Goal: Task Accomplishment & Management: Manage account settings

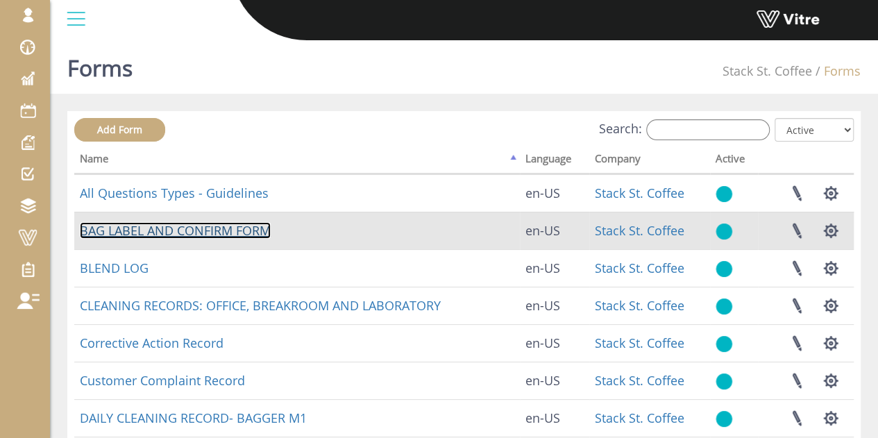
click at [224, 233] on link "BAG LABEL AND CONFIRM FORM" at bounding box center [175, 230] width 191 height 17
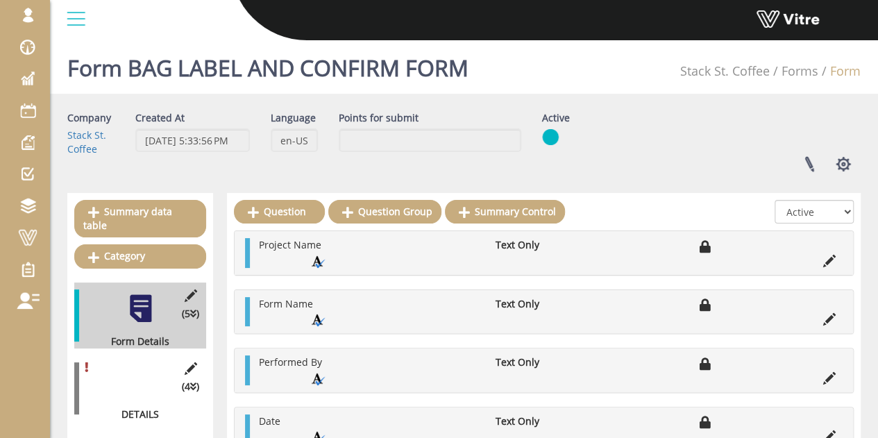
click at [144, 384] on div "(4 ) DETAILS" at bounding box center [140, 389] width 132 height 66
click at [138, 375] on div at bounding box center [140, 381] width 31 height 31
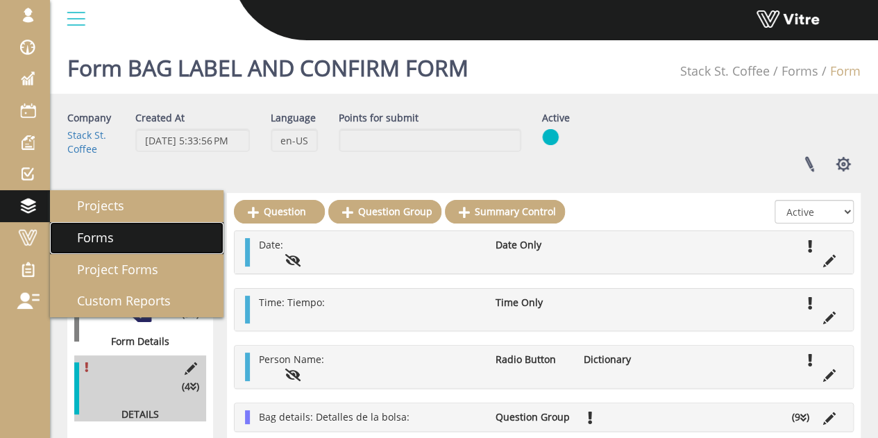
click at [94, 237] on span "Forms" at bounding box center [86, 237] width 53 height 17
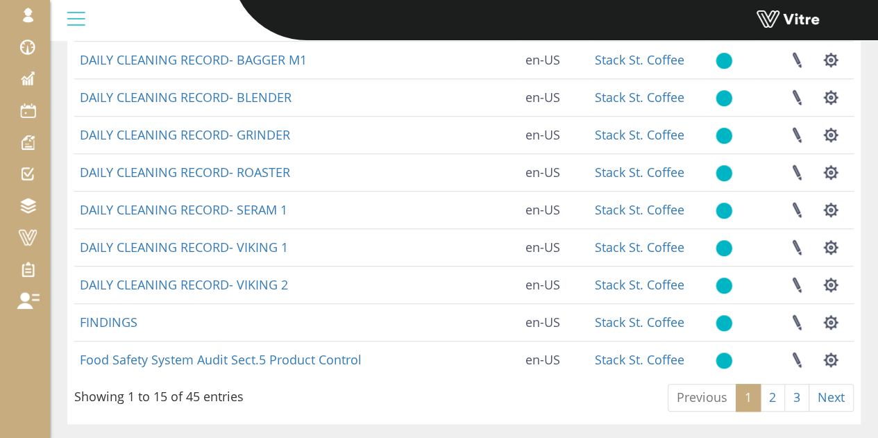
scroll to position [393, 0]
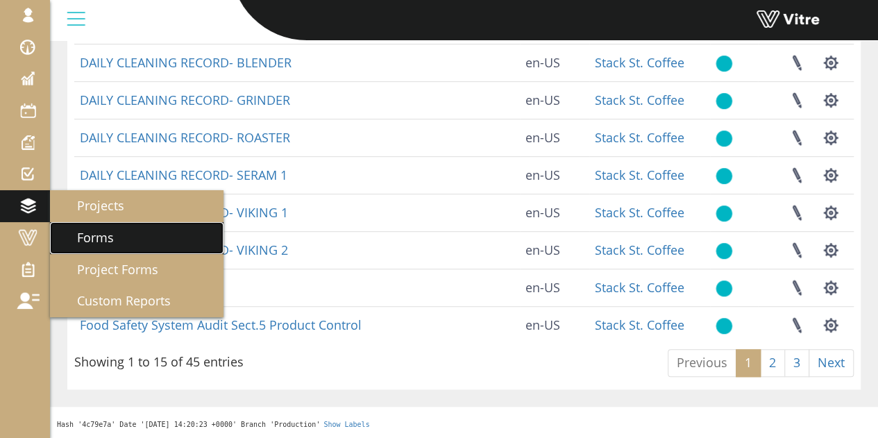
click at [109, 245] on span "Forms" at bounding box center [86, 237] width 53 height 17
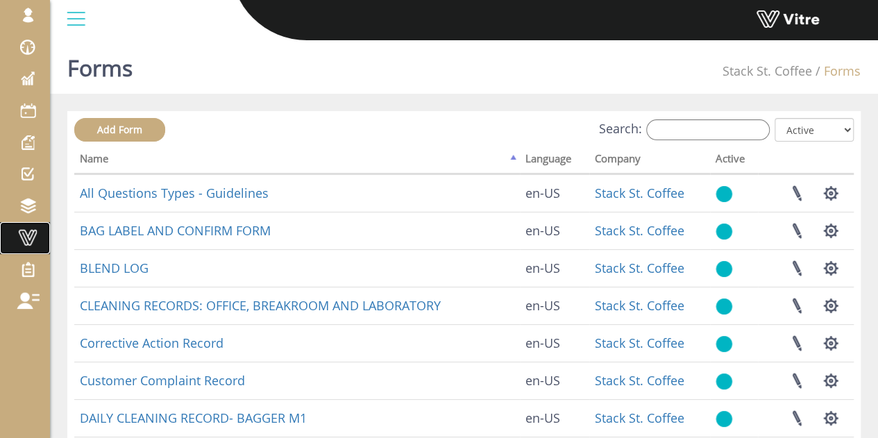
click at [33, 242] on span at bounding box center [27, 237] width 35 height 17
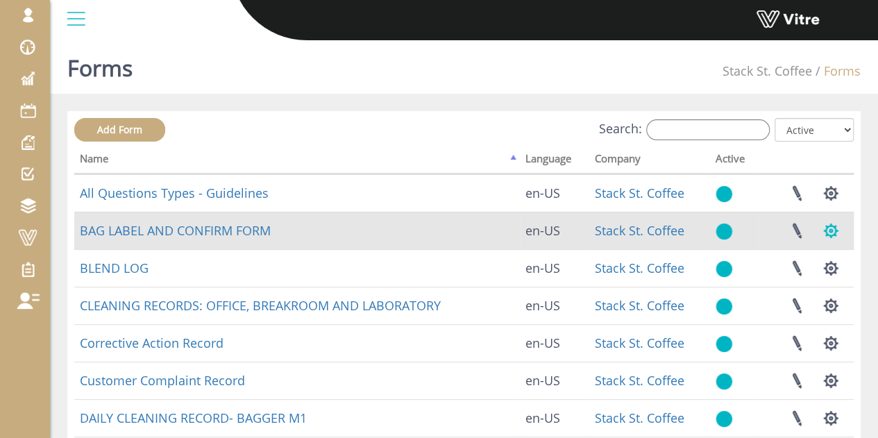
click at [829, 231] on button "button" at bounding box center [831, 231] width 35 height 37
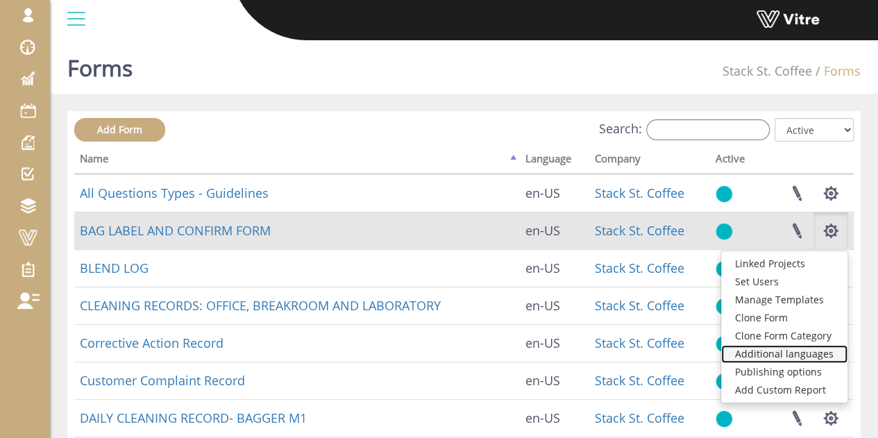
click at [804, 355] on link "Additional languages" at bounding box center [785, 354] width 126 height 18
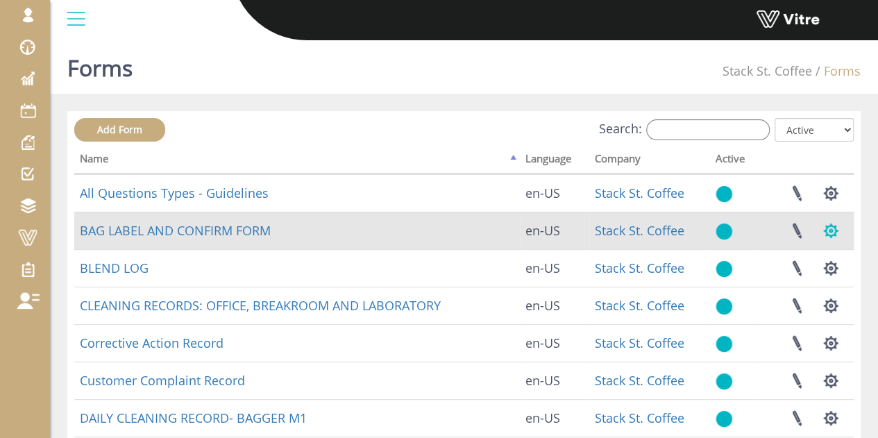
click at [834, 231] on button "button" at bounding box center [831, 231] width 35 height 37
